Goal: Task Accomplishment & Management: Manage account settings

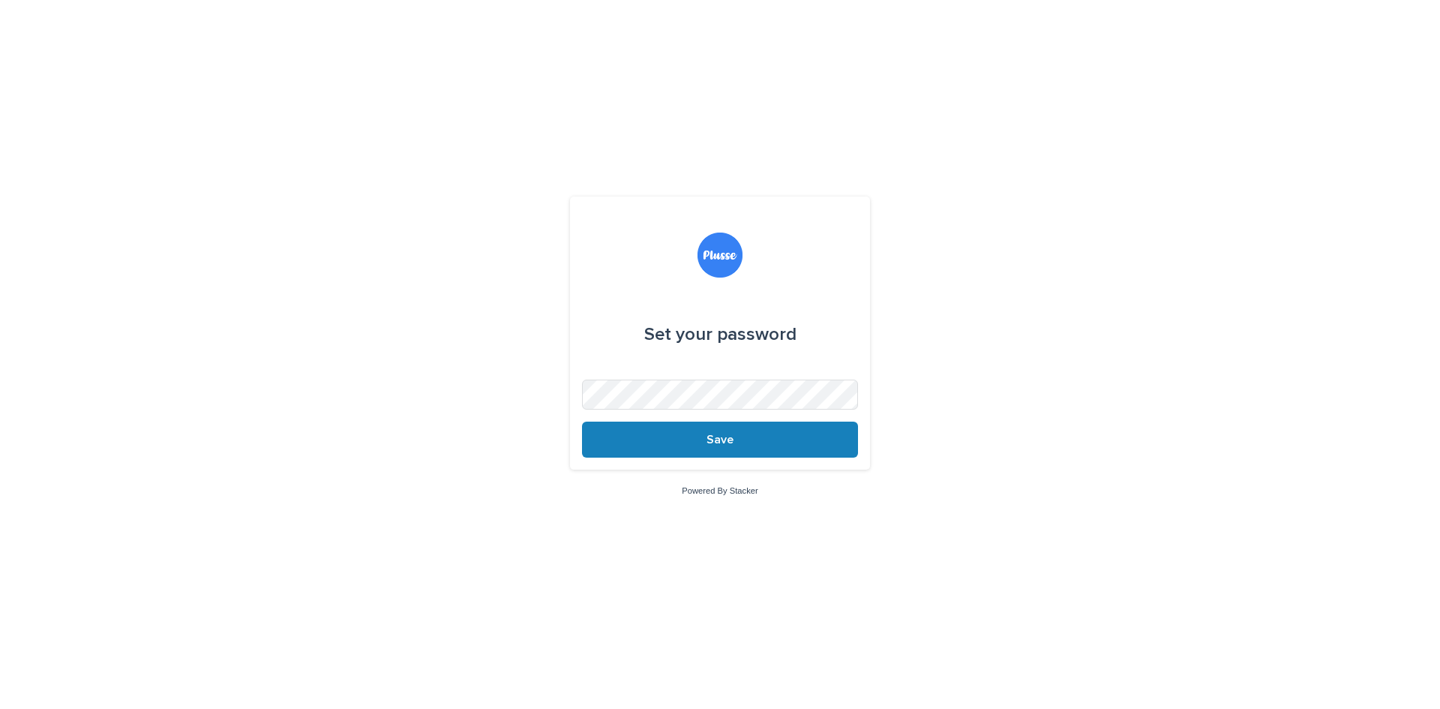
click at [712, 488] on link "Powered By Stacker" at bounding box center [720, 490] width 76 height 9
click at [692, 429] on button "Save" at bounding box center [720, 439] width 276 height 36
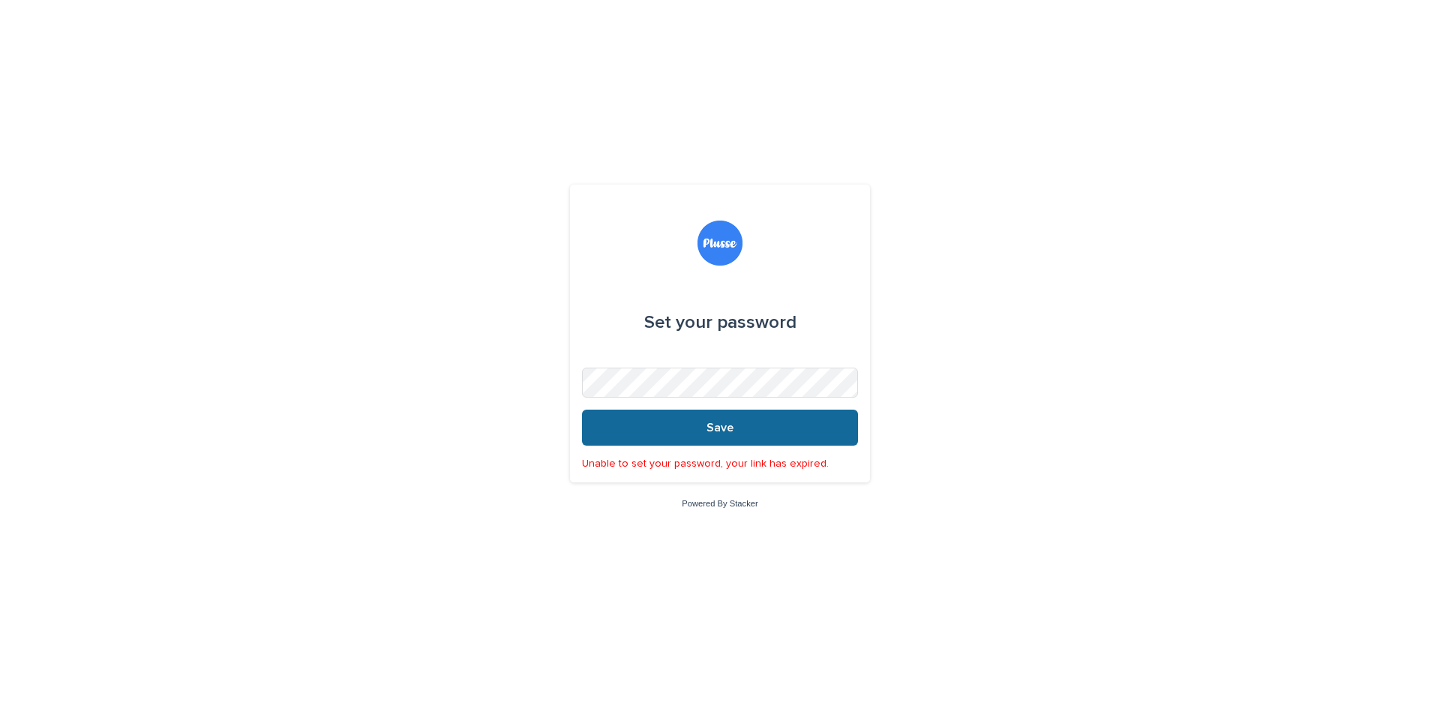
click at [703, 430] on button "Save" at bounding box center [720, 427] width 276 height 36
click at [718, 249] on img at bounding box center [719, 242] width 45 height 45
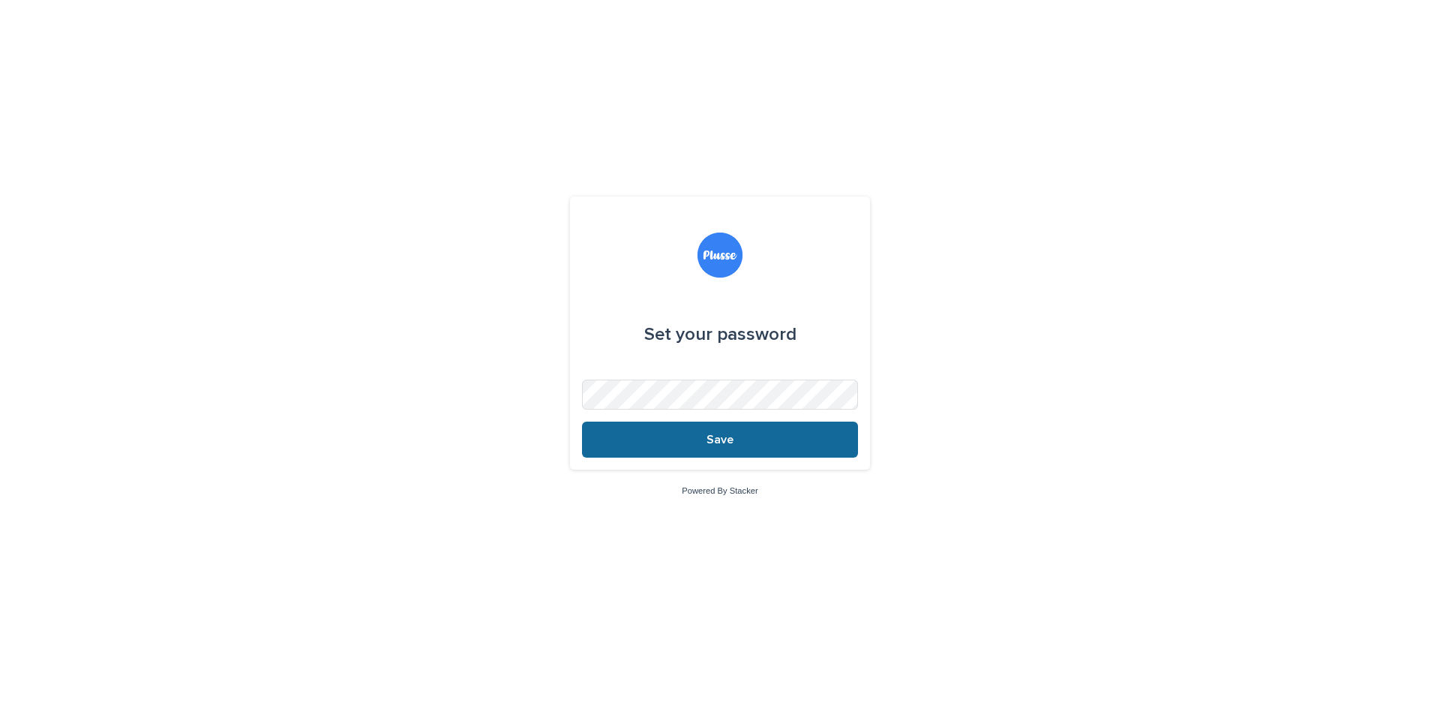
click at [704, 434] on button "Save" at bounding box center [720, 439] width 276 height 36
